Goal: Find contact information: Find contact information

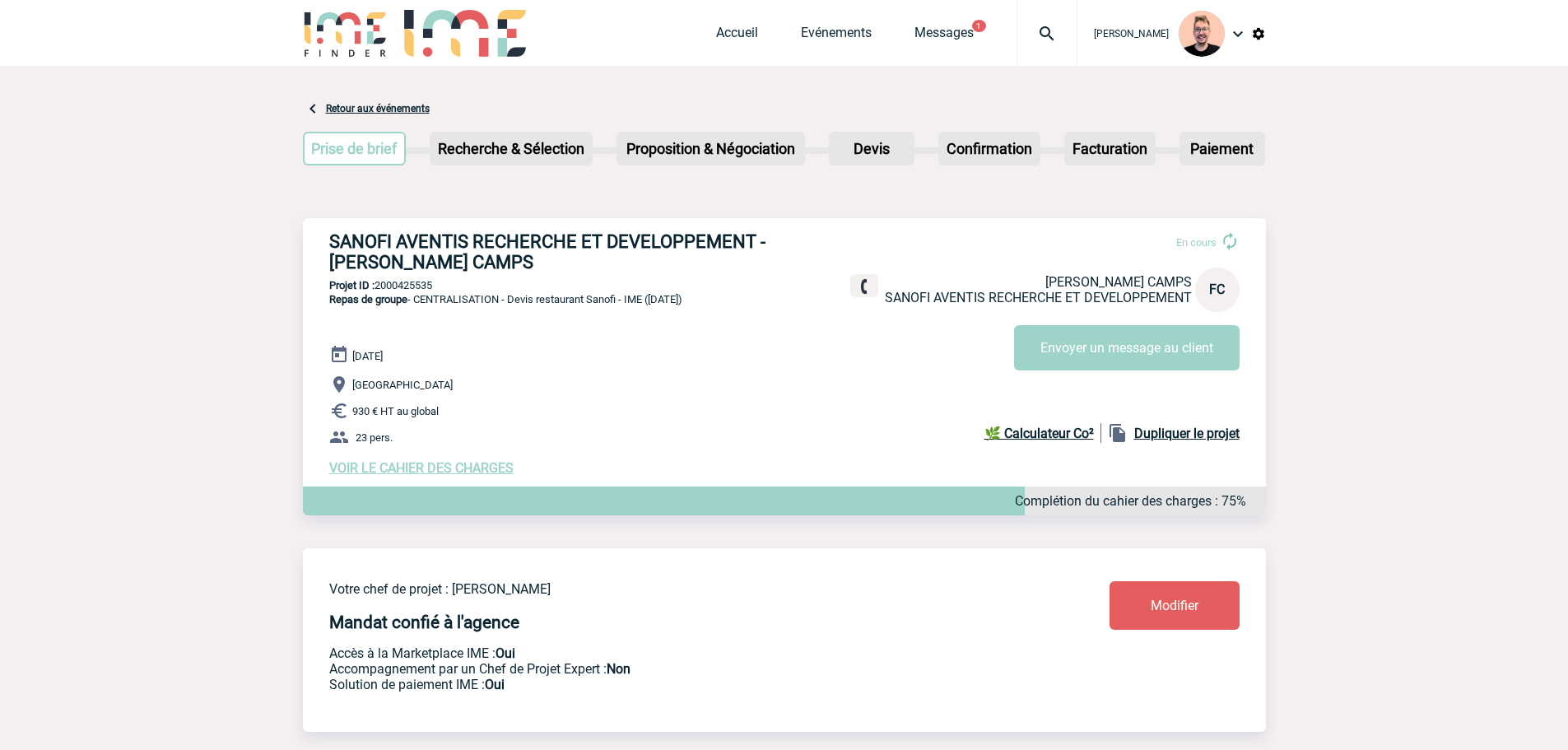
click at [1033, 24] on img at bounding box center [1046, 34] width 59 height 20
click at [444, 268] on h3 "SANOFI AVENTIS RECHERCHE ET DEVELOPPEMENT - [PERSON_NAME] CAMPS" at bounding box center [576, 252] width 493 height 41
copy h3 "CAMPS"
click at [354, 262] on h3 "SANOFI AVENTIS RECHERCHE ET DEVELOPPEMENT - [PERSON_NAME] CAMPS" at bounding box center [576, 252] width 493 height 41
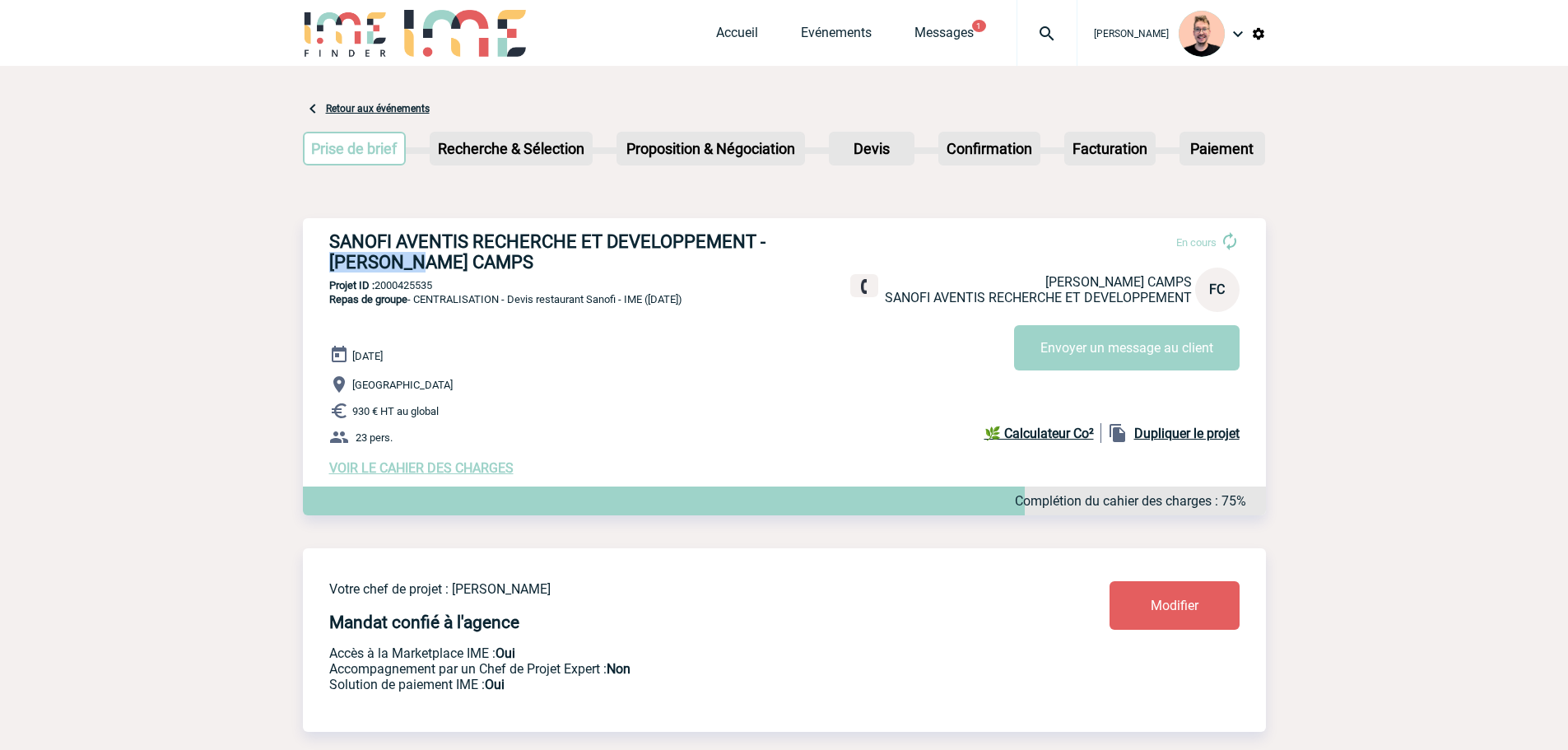
click at [354, 262] on h3 "SANOFI AVENTIS RECHERCHE ET DEVELOPPEMENT - [PERSON_NAME] CAMPS" at bounding box center [576, 252] width 493 height 41
copy h3 "Fabienne"
click at [322, 257] on div "SANOFI AVENTIS RECHERCHE ET DEVELOPPEMENT - Fabienne CAMPS En cours Fabienne CA…" at bounding box center [784, 353] width 963 height 271
drag, startPoint x: 329, startPoint y: 260, endPoint x: 465, endPoint y: 265, distance: 136.1
click at [465, 265] on h3 "SANOFI AVENTIS RECHERCHE ET DEVELOPPEMENT - [PERSON_NAME] CAMPS" at bounding box center [576, 252] width 493 height 41
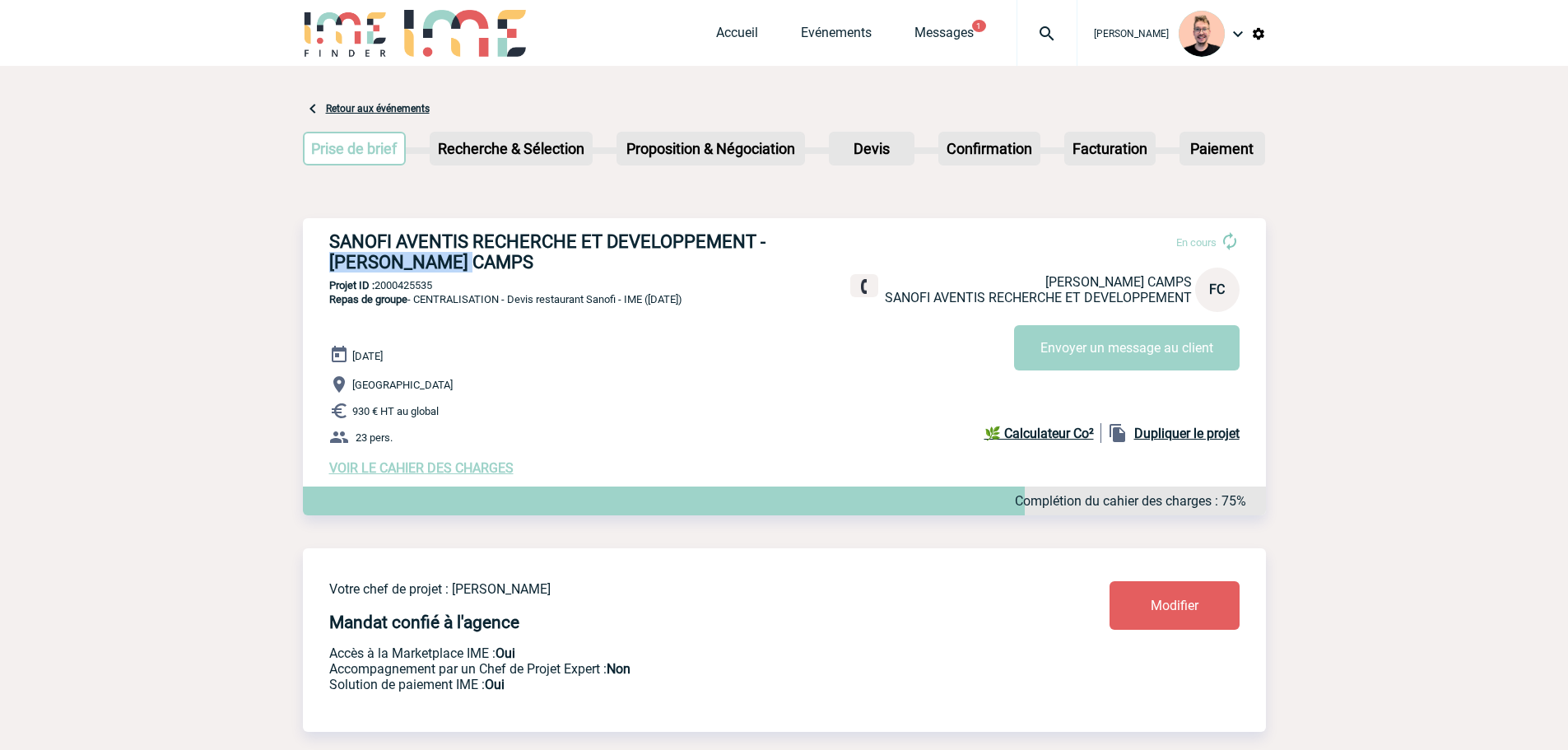
copy h3 "[PERSON_NAME] CAMPS"
click at [476, 234] on h3 "SANOFI AVENTIS RECHERCHE ET DEVELOPPEMENT - [PERSON_NAME] CAMPS" at bounding box center [576, 252] width 493 height 41
drag, startPoint x: 752, startPoint y: 244, endPoint x: 334, endPoint y: 249, distance: 418.0
click at [334, 249] on h3 "SANOFI AVENTIS RECHERCHE ET DEVELOPPEMENT - [PERSON_NAME] CAMPS" at bounding box center [576, 252] width 493 height 41
copy h3 "SANOFI AVENTIS RECHERCHE ET DEVELOPPEMENT"
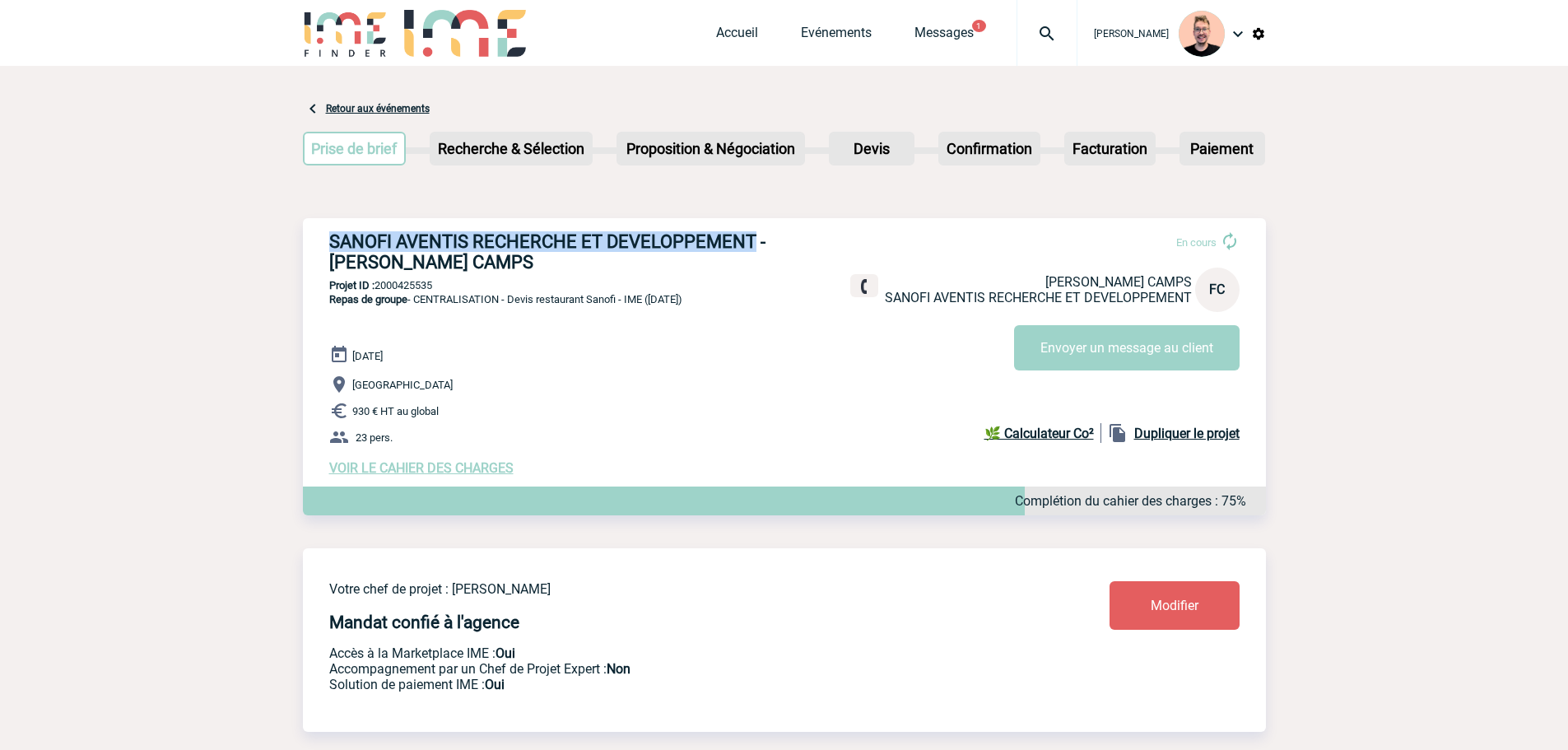
drag, startPoint x: 583, startPoint y: 239, endPoint x: 496, endPoint y: 242, distance: 87.1
click at [582, 239] on h3 "SANOFI AVENTIS RECHERCHE ET DEVELOPPEMENT - [PERSON_NAME] CAMPS" at bounding box center [576, 252] width 493 height 41
drag, startPoint x: 416, startPoint y: 252, endPoint x: 400, endPoint y: 250, distance: 16.1
click at [414, 251] on h3 "SANOFI AVENTIS RECHERCHE ET DEVELOPPEMENT - [PERSON_NAME] CAMPS" at bounding box center [576, 252] width 493 height 41
click at [395, 247] on h3 "SANOFI AVENTIS RECHERCHE ET DEVELOPPEMENT - [PERSON_NAME] CAMPS" at bounding box center [576, 252] width 493 height 41
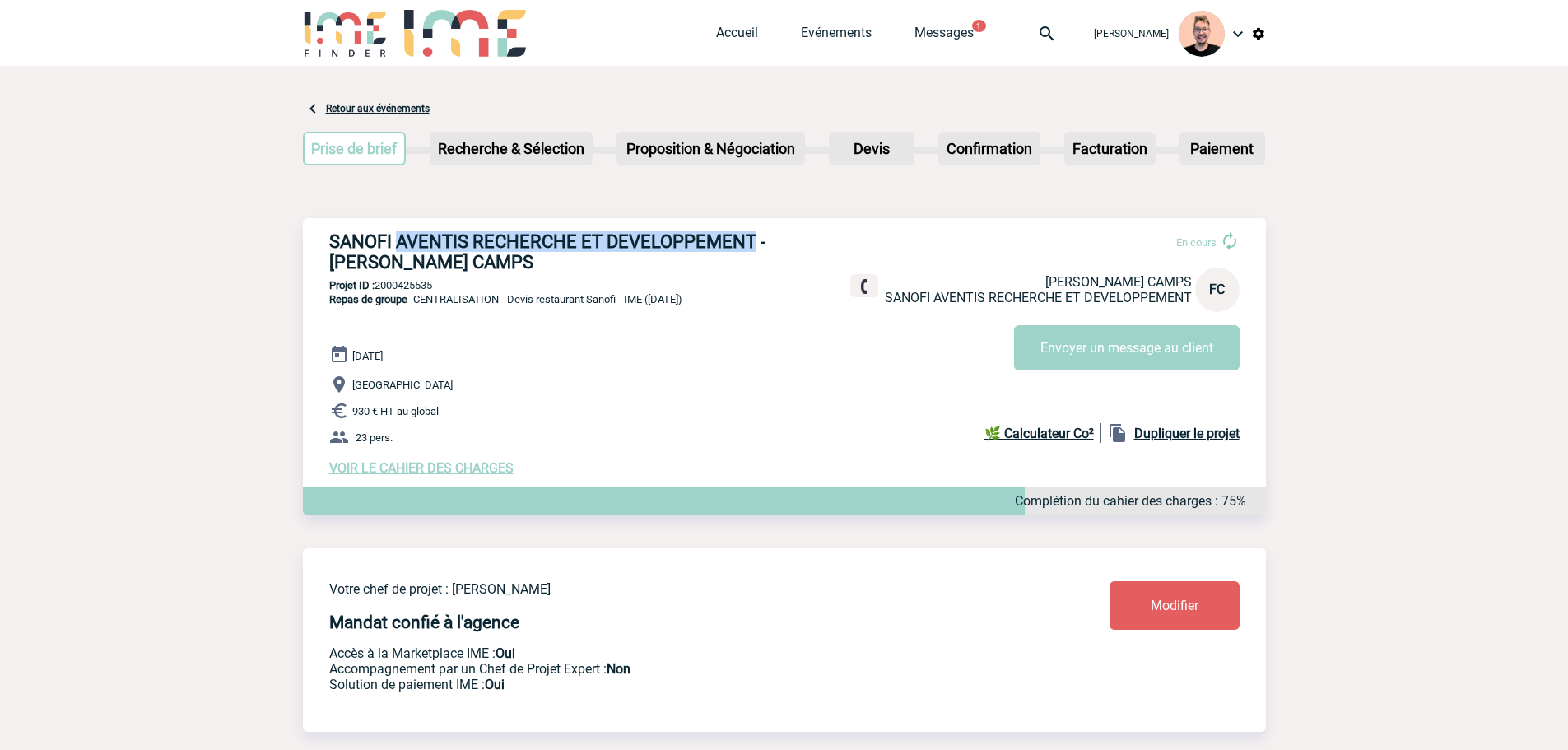
drag, startPoint x: 395, startPoint y: 247, endPoint x: 713, endPoint y: 241, distance: 318.1
click at [713, 241] on h3 "SANOFI AVENTIS RECHERCHE ET DEVELOPPEMENT - [PERSON_NAME] CAMPS" at bounding box center [576, 252] width 493 height 41
